Goal: Information Seeking & Learning: Understand process/instructions

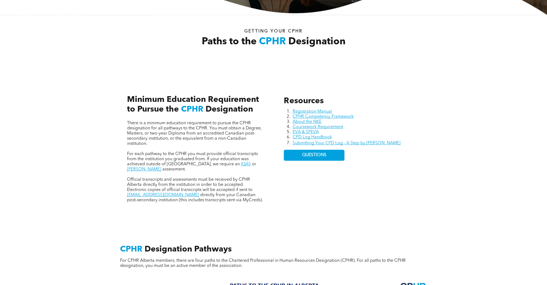
scroll to position [214, 0]
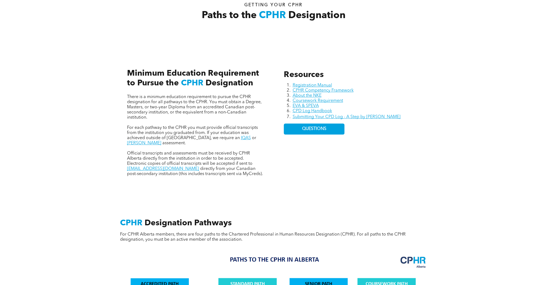
click at [180, 88] on h3 "Minimum Education Requirement to Pursue the CPHR Designation" at bounding box center [195, 78] width 136 height 19
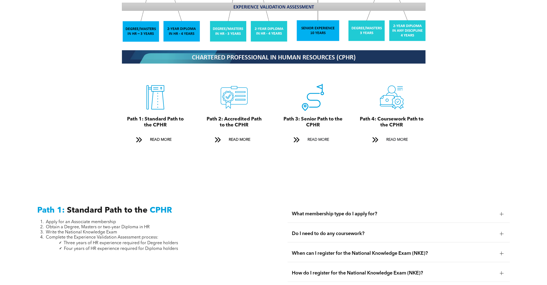
scroll to position [610, 0]
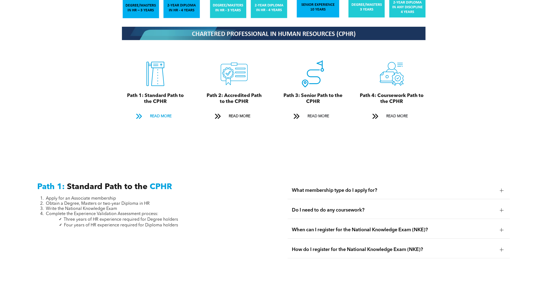
click at [154, 121] on span "READ MORE" at bounding box center [160, 116] width 25 height 10
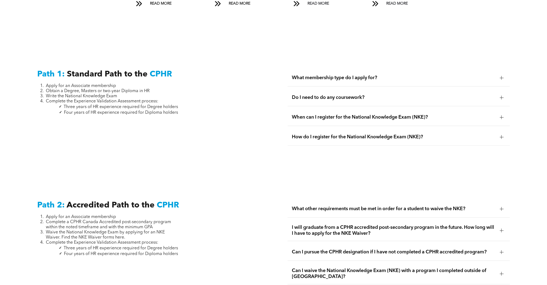
scroll to position [727, 0]
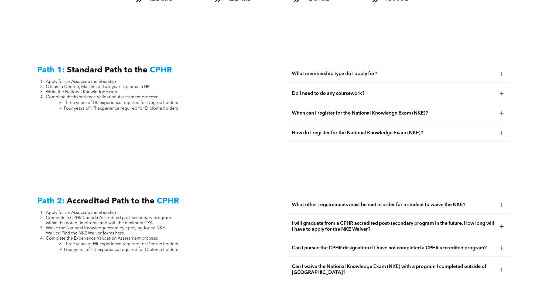
click at [500, 95] on div at bounding box center [502, 94] width 4 height 4
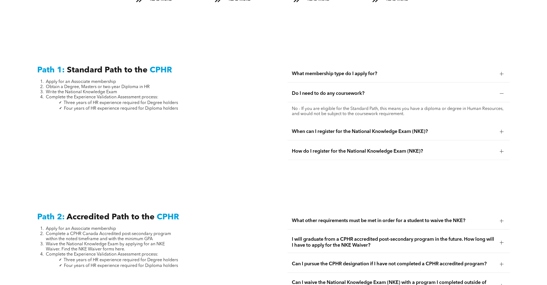
click at [502, 76] on div at bounding box center [502, 74] width 0 height 4
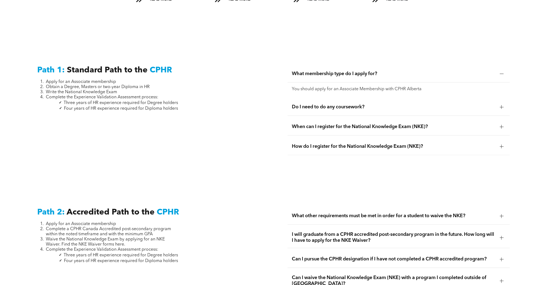
click at [502, 109] on div at bounding box center [502, 107] width 0 height 4
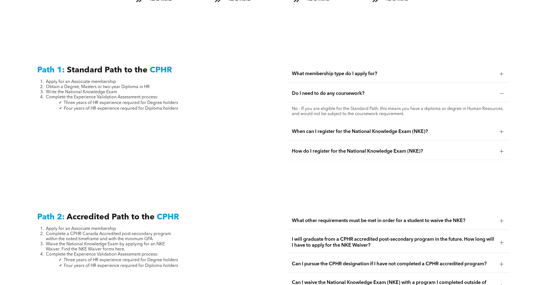
click at [502, 76] on div at bounding box center [502, 74] width 0 height 4
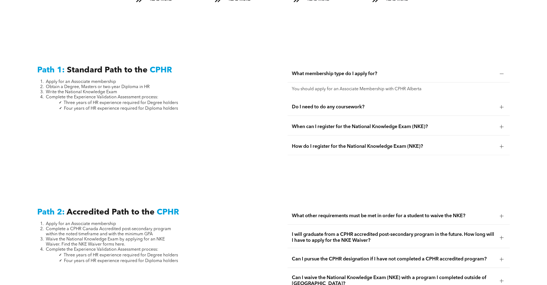
click at [503, 131] on div at bounding box center [502, 127] width 8 height 8
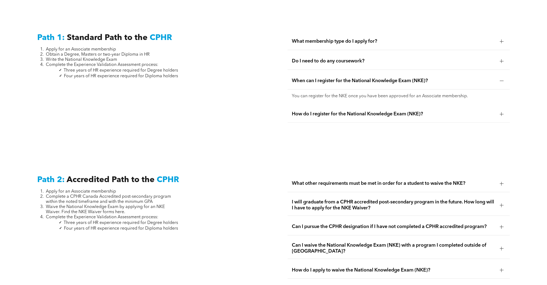
scroll to position [763, 0]
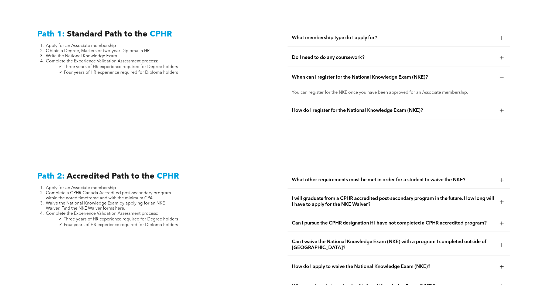
click at [504, 114] on div at bounding box center [502, 110] width 8 height 8
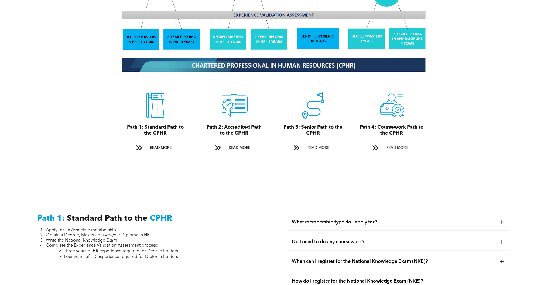
scroll to position [583, 0]
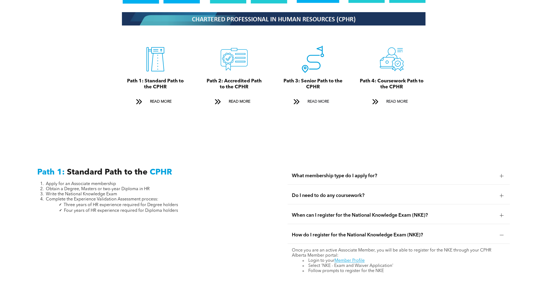
scroll to position [619, 0]
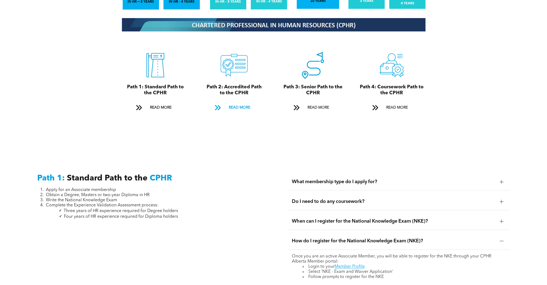
click at [235, 113] on span "READ MORE" at bounding box center [239, 108] width 25 height 10
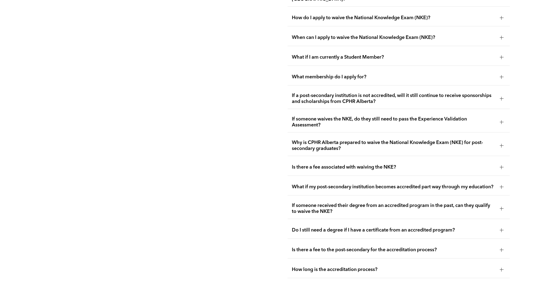
scroll to position [1032, 0]
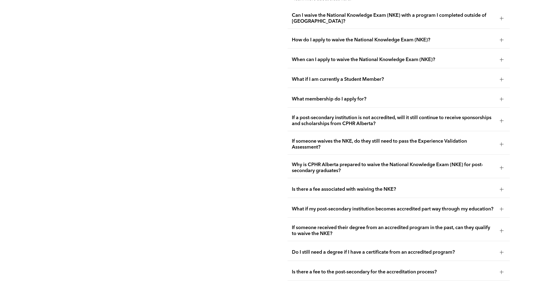
click at [502, 20] on div at bounding box center [502, 18] width 0 height 4
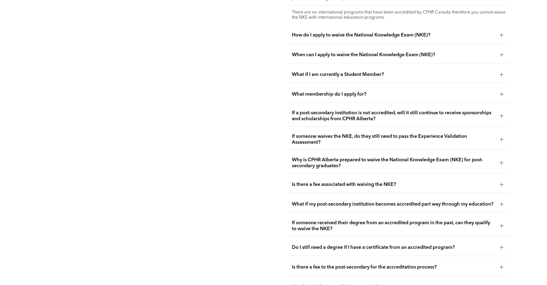
click at [111, 144] on div "Path 2: Accredited Path to the CPHR Apply for an Associate membership Complete …" at bounding box center [148, 142] width 231 height 449
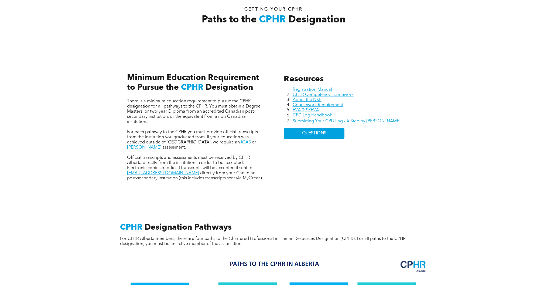
scroll to position [216, 0]
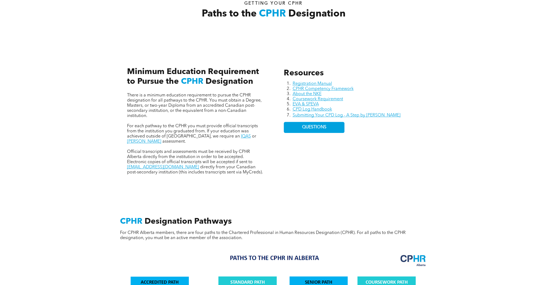
click at [94, 190] on div "Resources Registration Manual CPHR Competency Framework About the NKE Coursewor…" at bounding box center [273, 115] width 547 height 149
